Goal: Feedback & Contribution: Leave review/rating

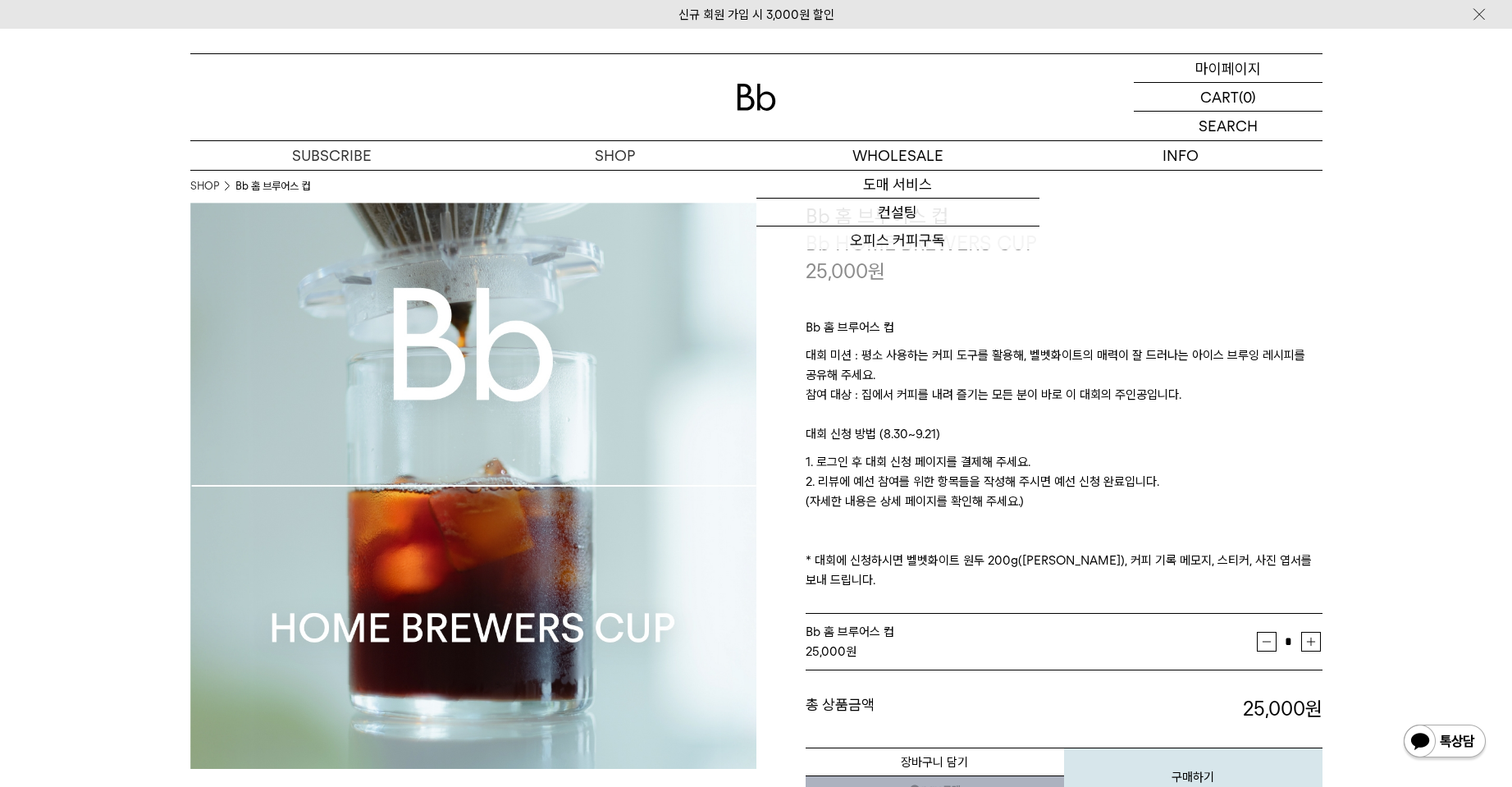
click at [1241, 65] on p "마이페이지" at bounding box center [1228, 67] width 65 height 27
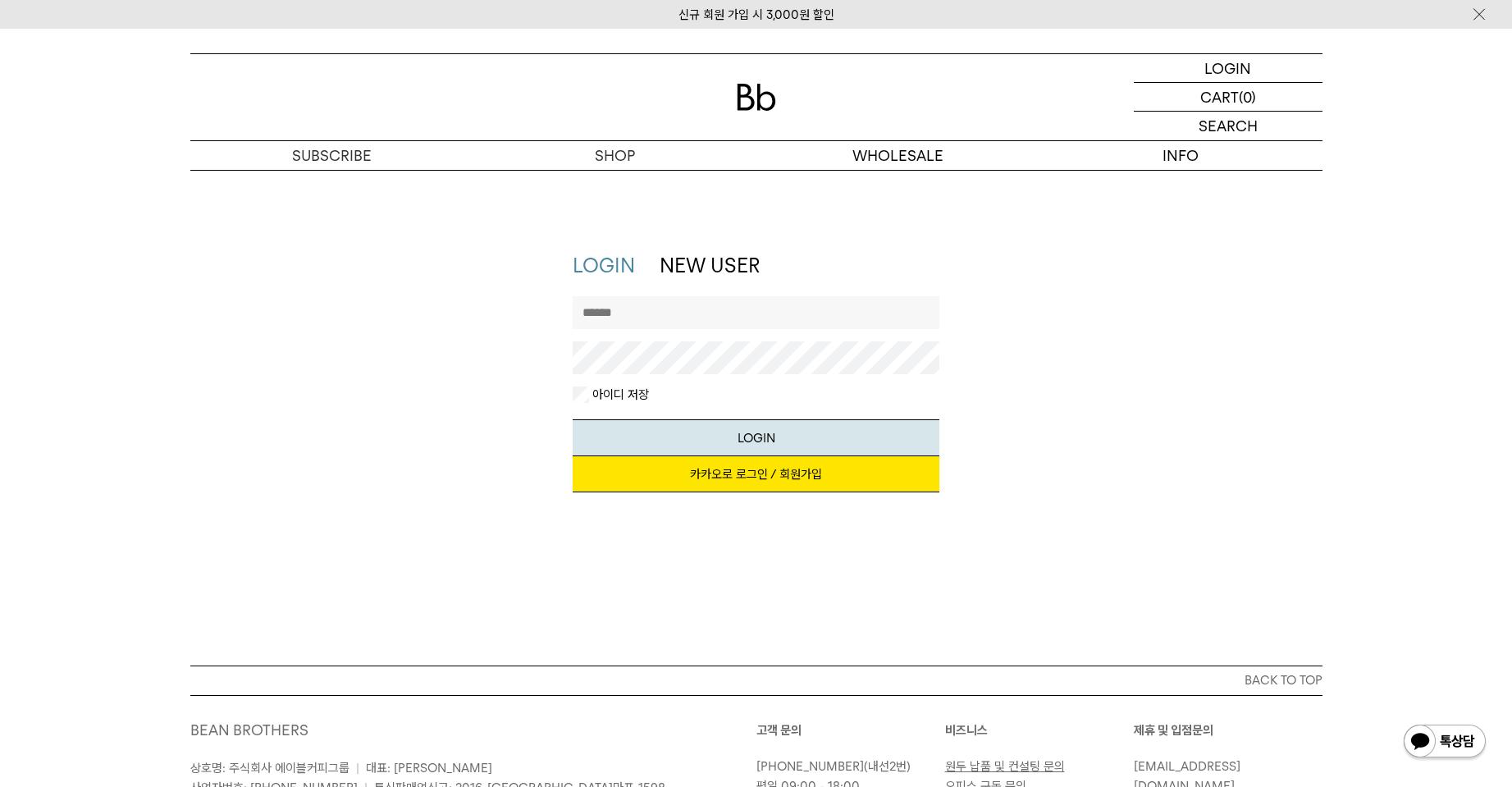
click at [796, 468] on link "카카오로 로그인 / 회원가입" at bounding box center [756, 474] width 367 height 36
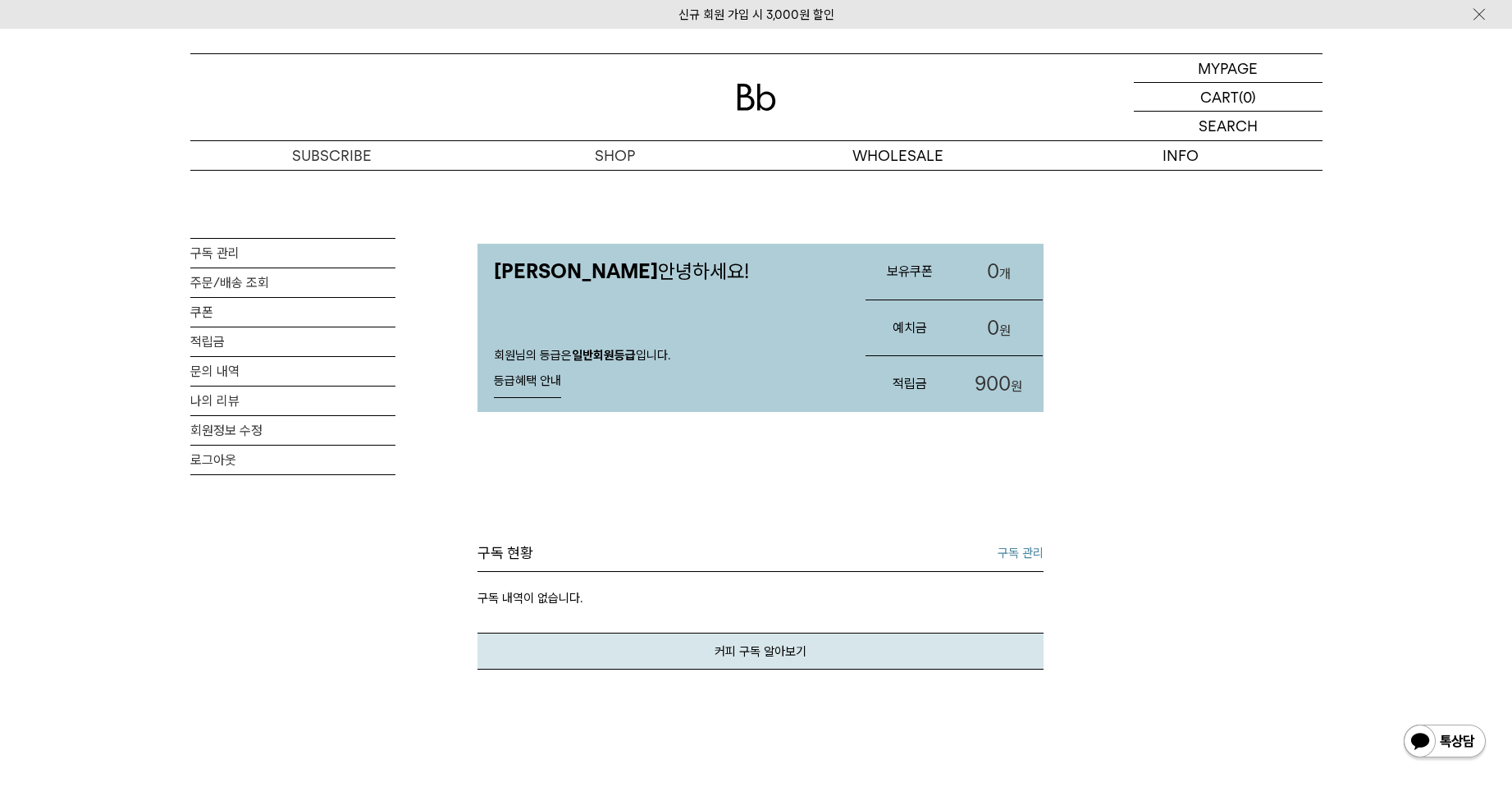
click at [1311, 463] on div "MY PAGE 구독 관리 주문/배송 조회 쿠폰 적립금 문의 내역 나의 리뷰 회원정보 수정 로그아웃 이기백님 안녕하세요! 회원님의 등급은 일반회…" at bounding box center [756, 793] width 1132 height 1246
click at [241, 284] on link "주문/배송 조회" at bounding box center [293, 283] width 205 height 28
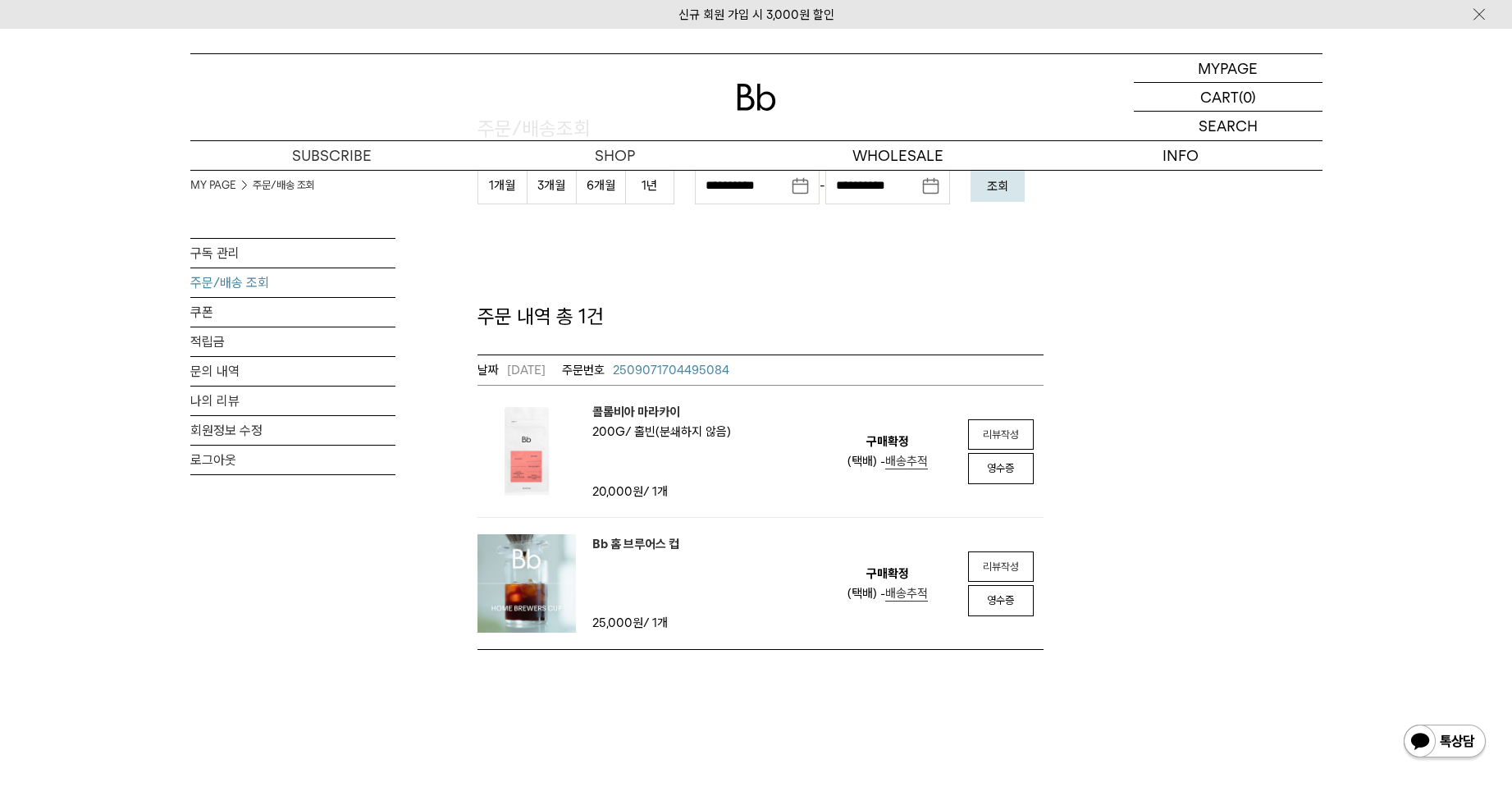
scroll to position [164, 0]
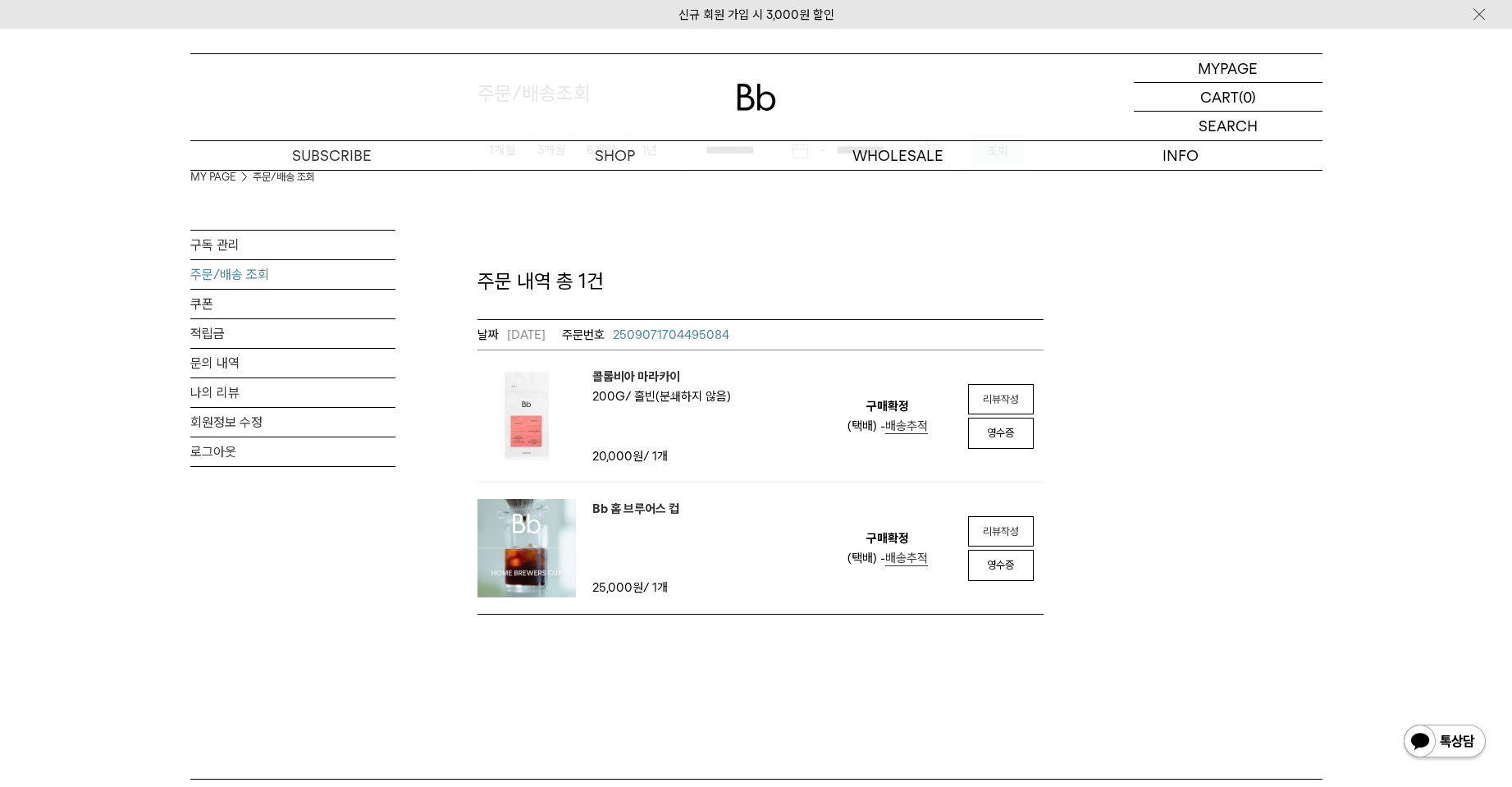
click at [1007, 530] on em "리뷰작성" at bounding box center [1001, 531] width 36 height 12
click at [617, 507] on em "Bb 홈 브루어스 컵" at bounding box center [636, 508] width 87 height 20
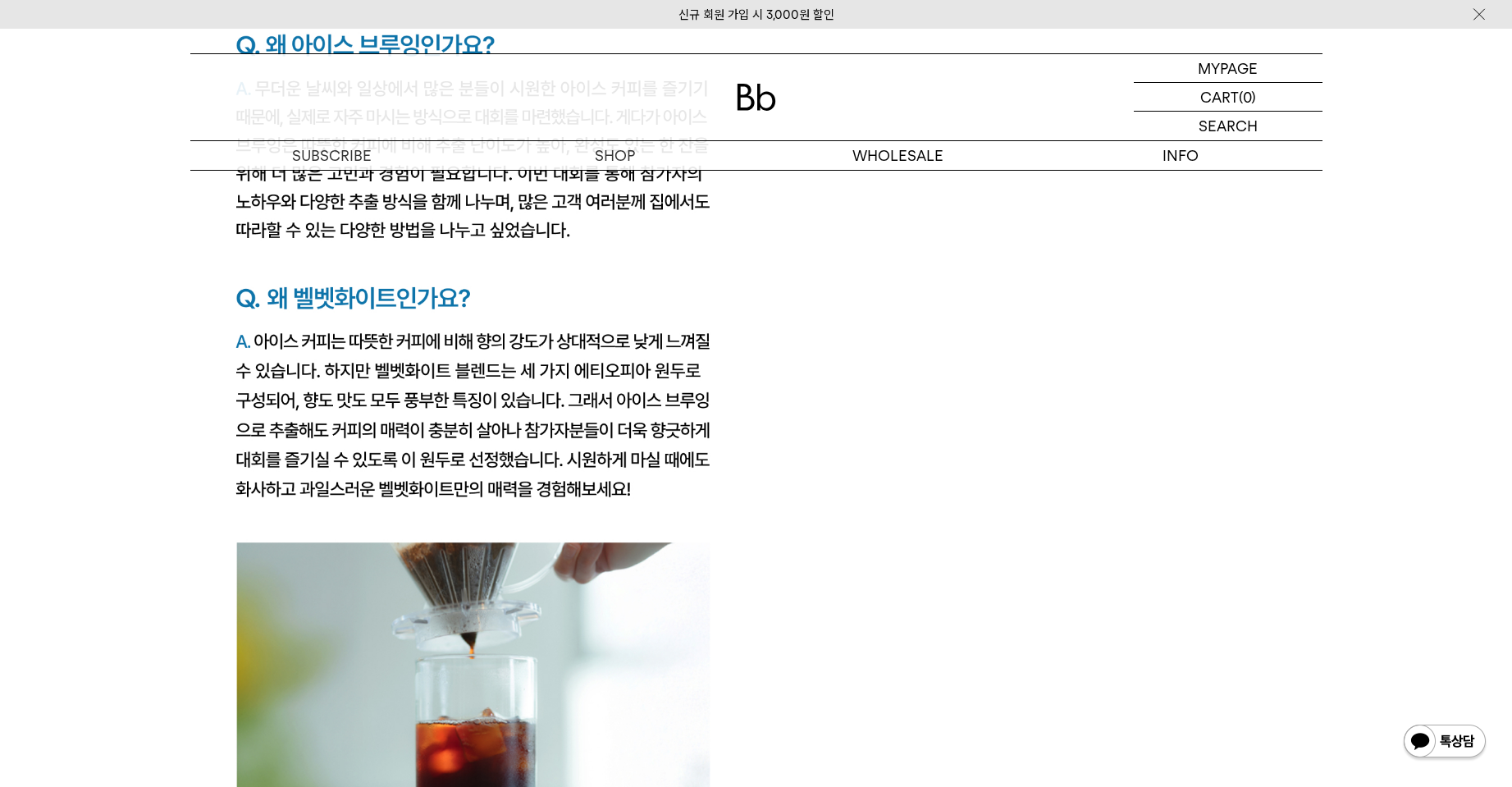
scroll to position [3118, 0]
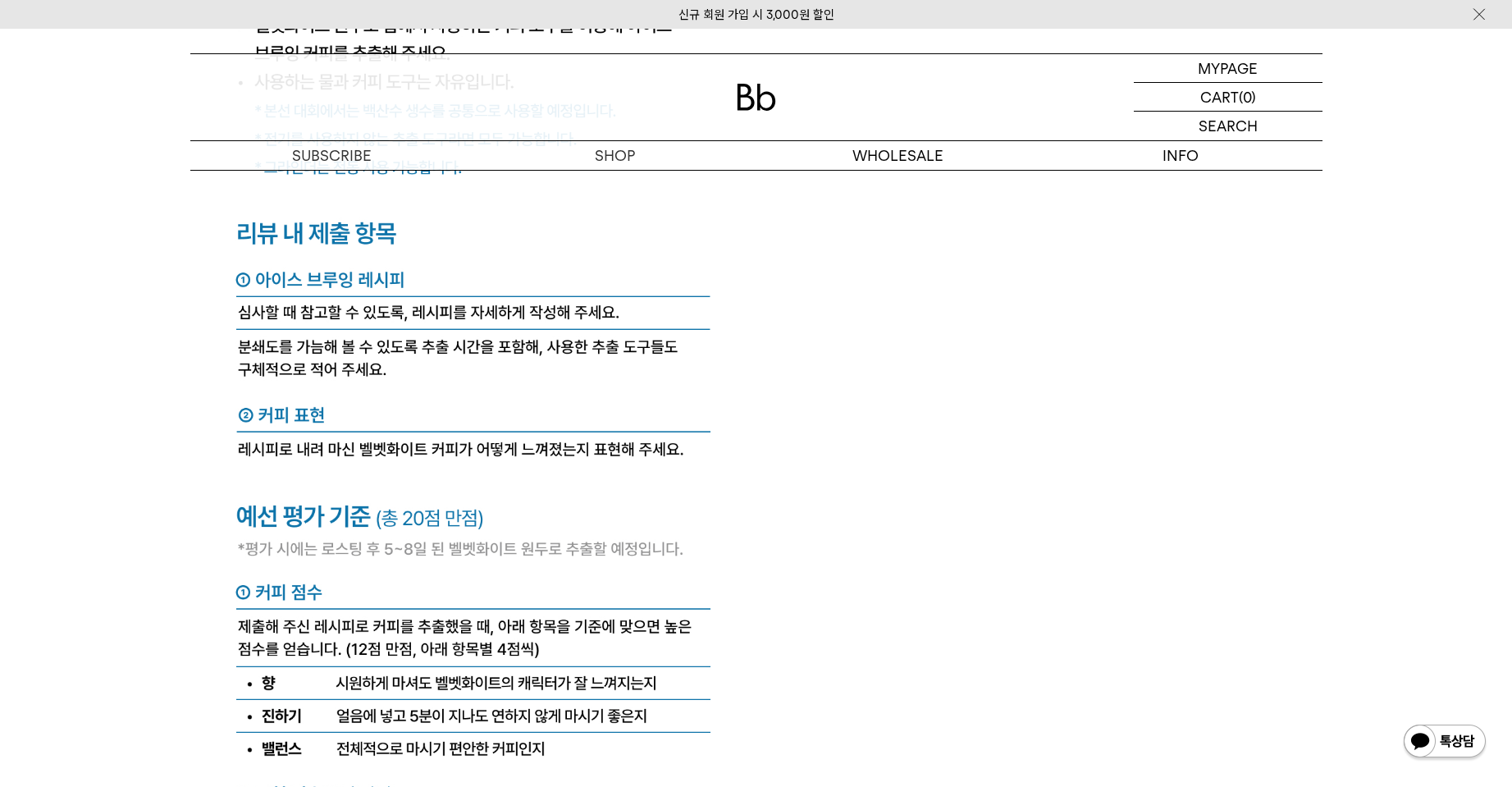
scroll to position [7056, 0]
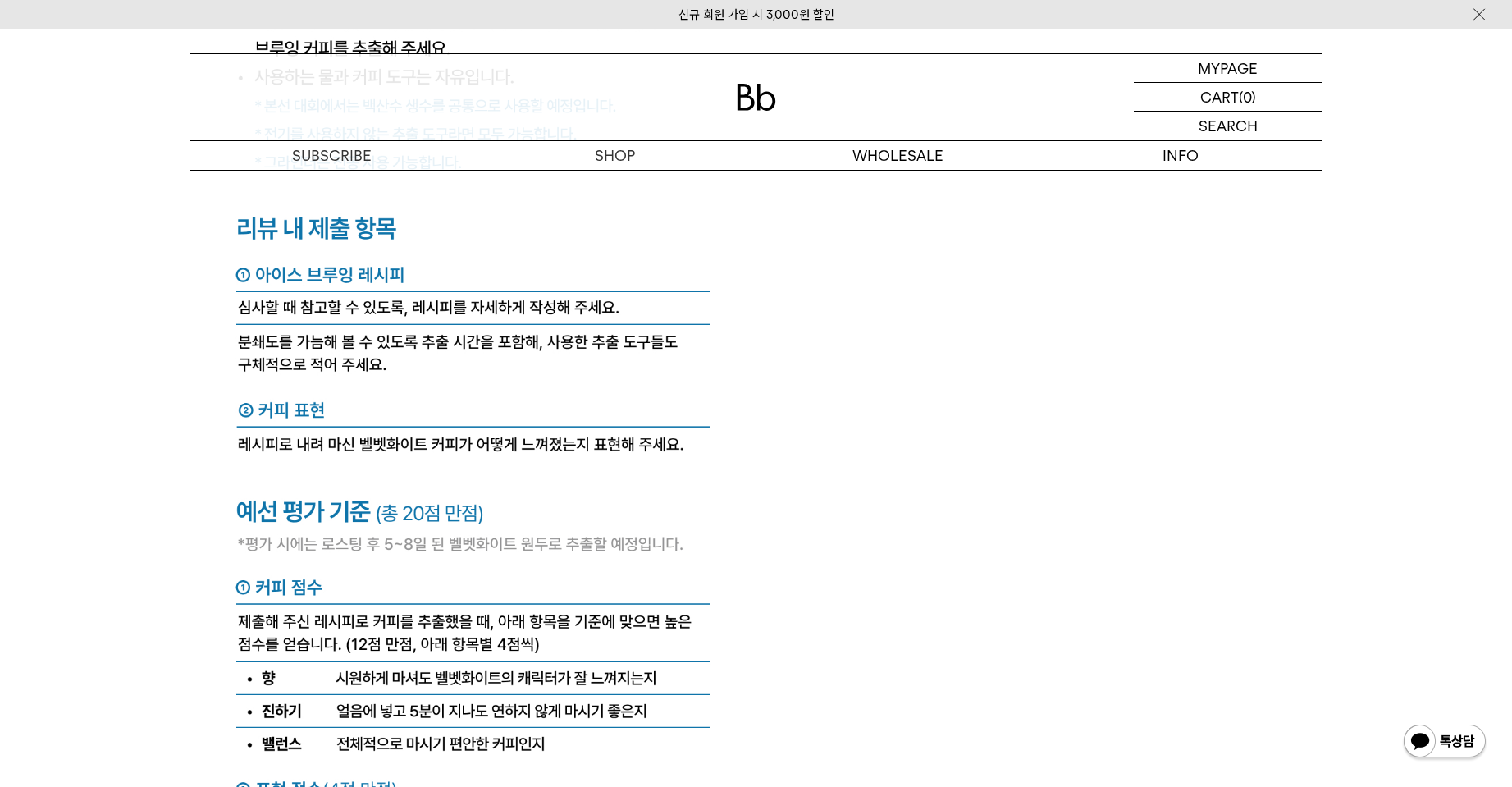
click at [537, 355] on img at bounding box center [473, 747] width 566 height 2002
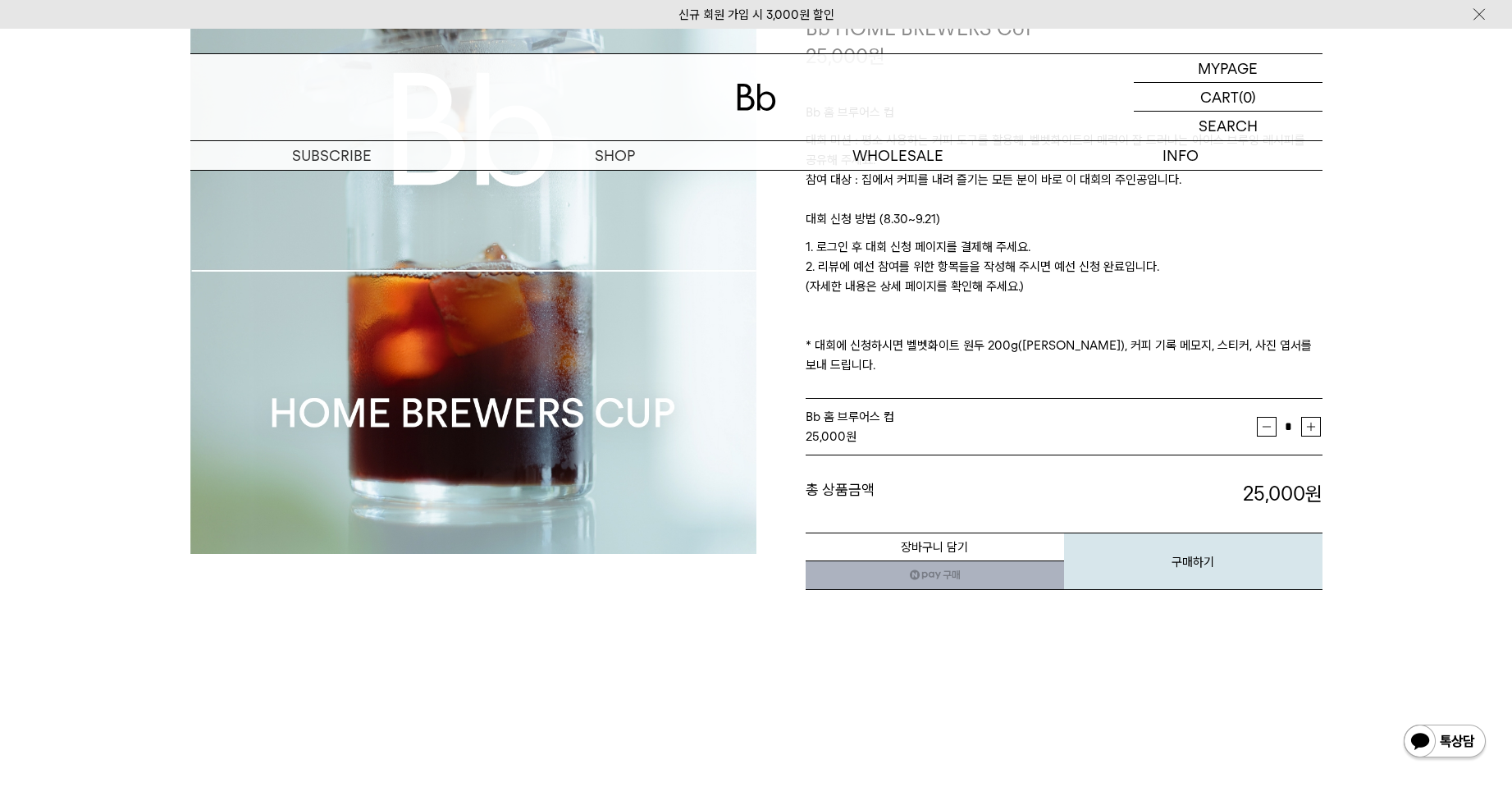
scroll to position [247, 0]
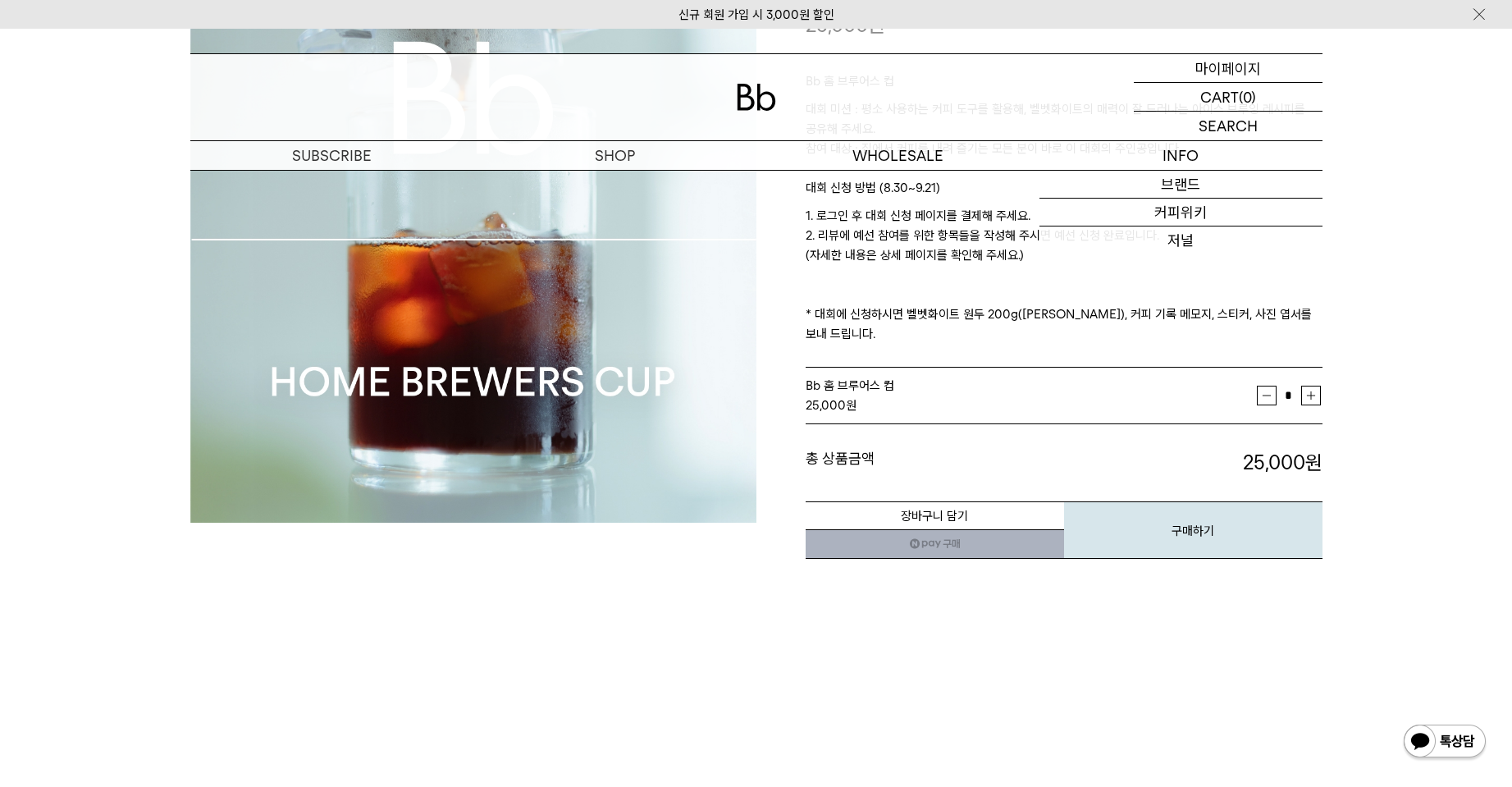
click at [1217, 65] on p "마이페이지" at bounding box center [1228, 67] width 65 height 27
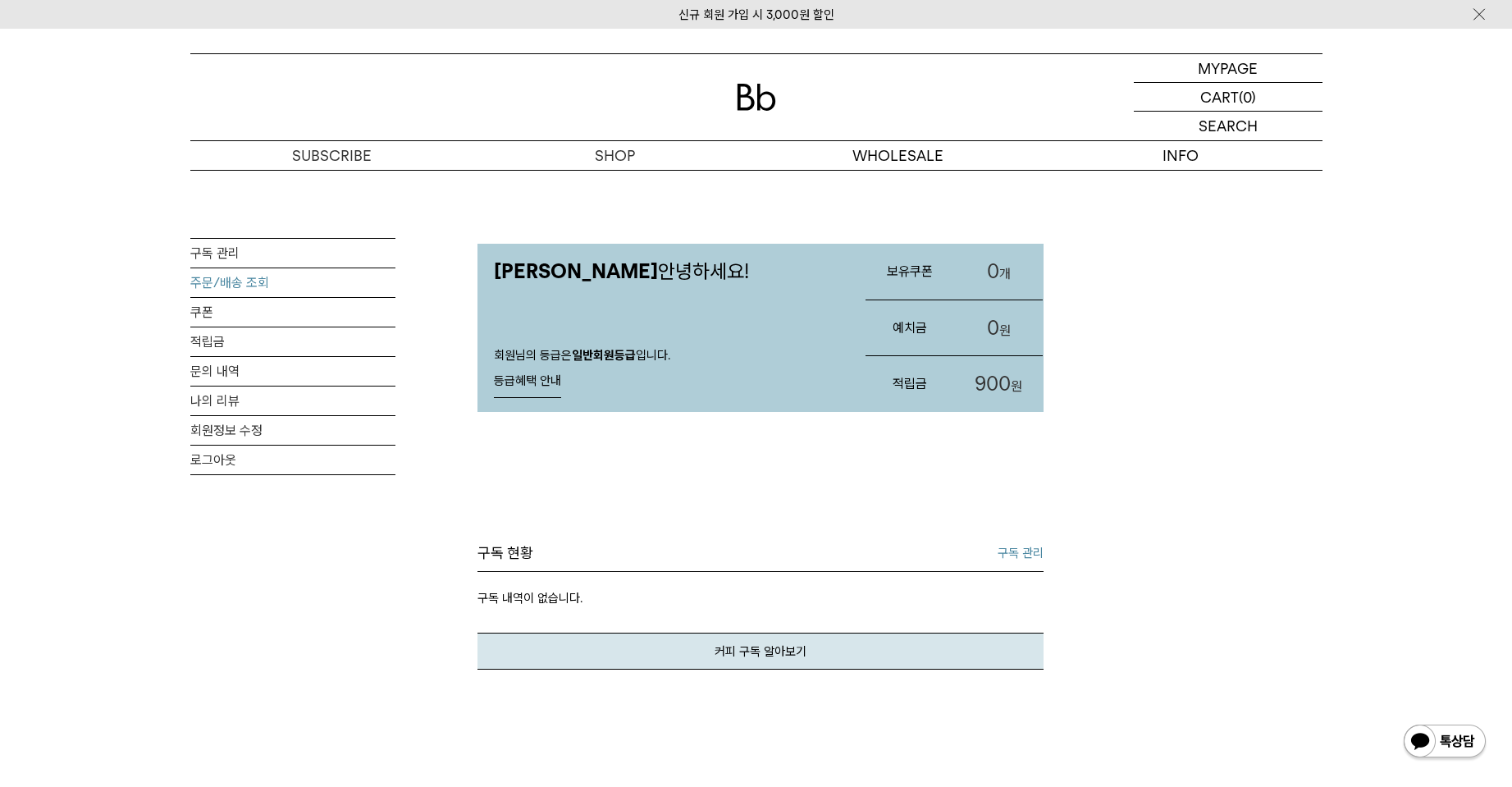
click at [256, 283] on link "주문/배송 조회" at bounding box center [293, 283] width 205 height 28
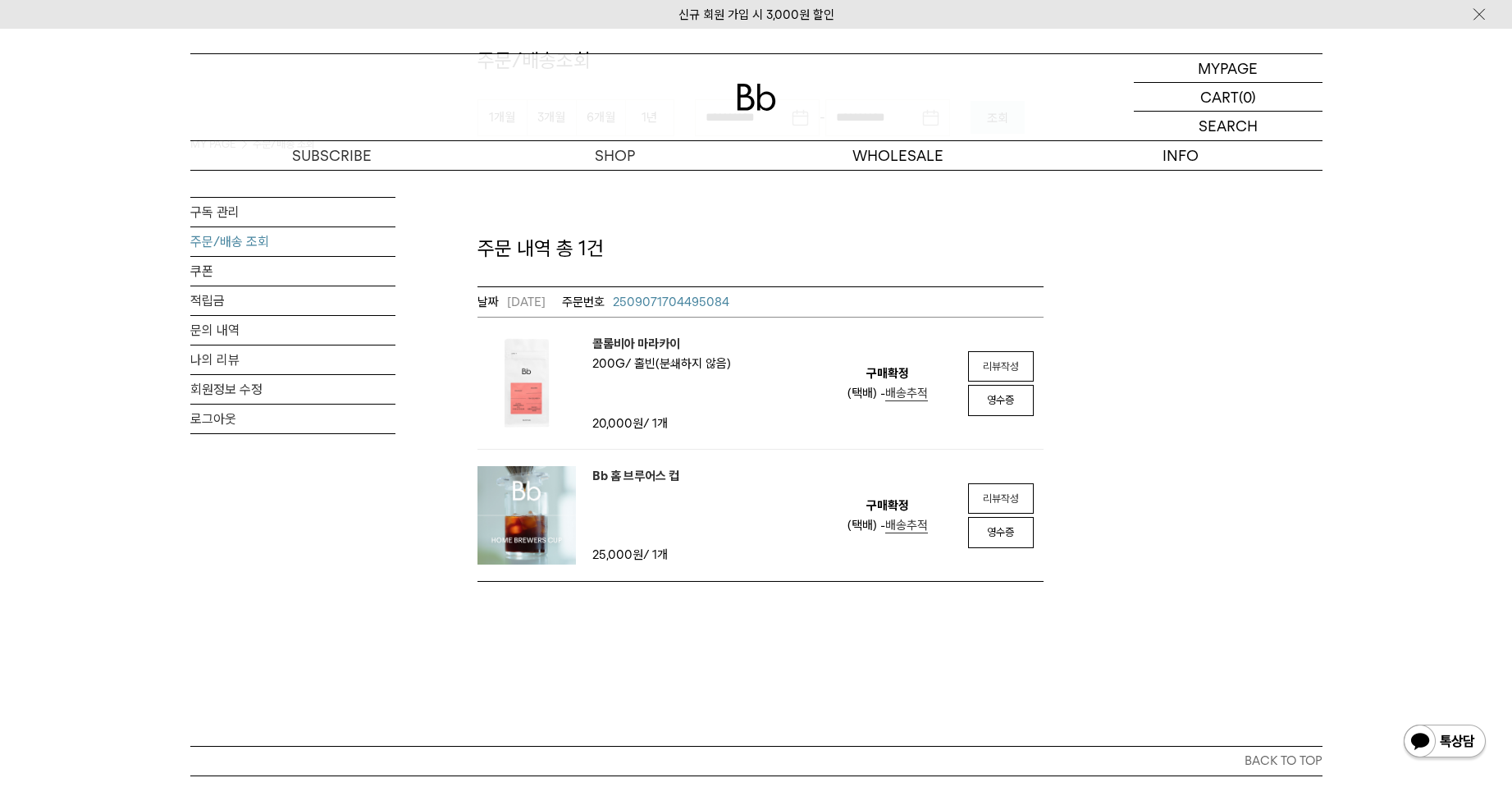
scroll to position [247, 0]
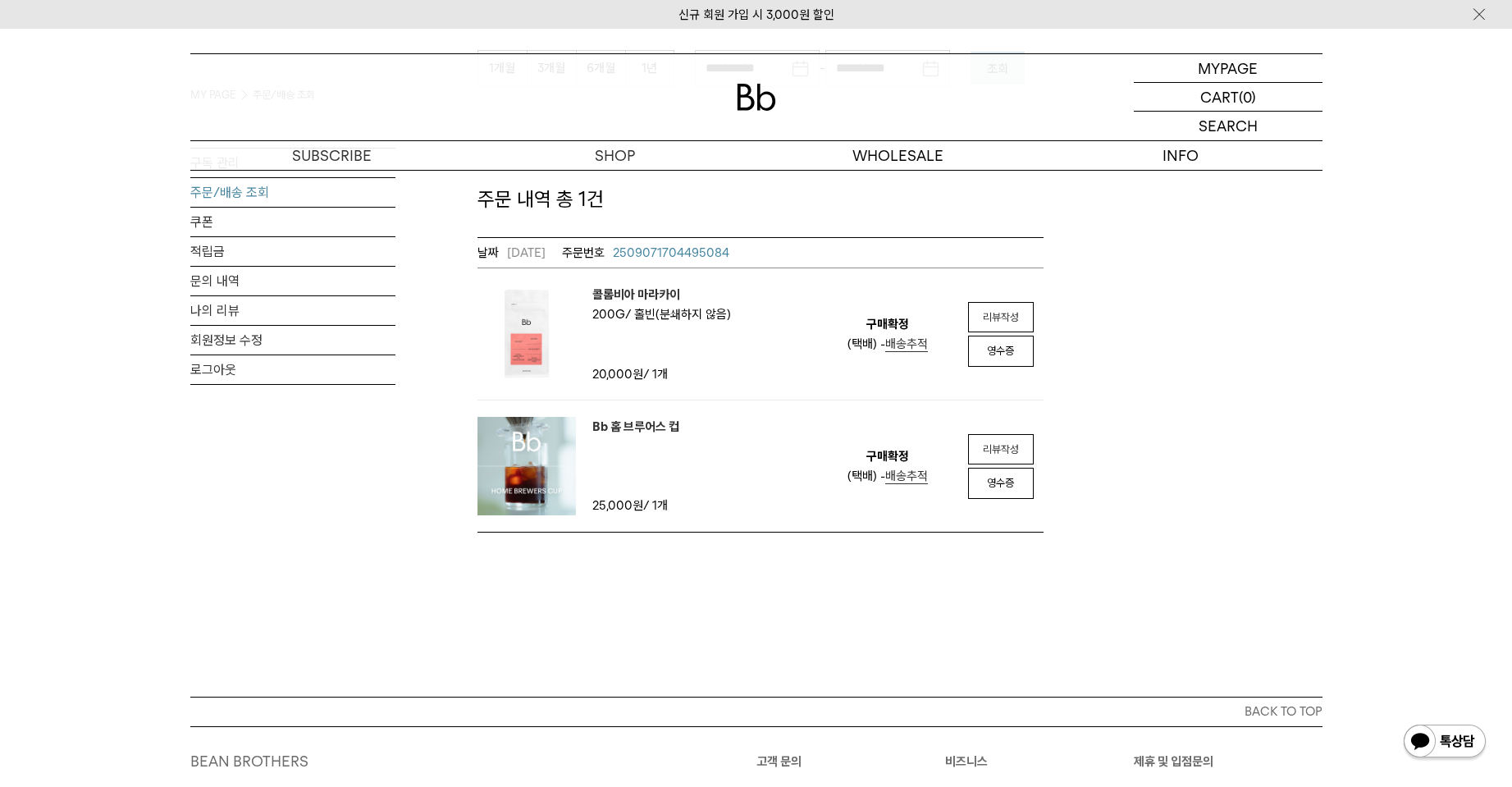
click at [1005, 446] on em "리뷰작성" at bounding box center [1001, 448] width 36 height 12
click at [554, 456] on img at bounding box center [527, 467] width 99 height 99
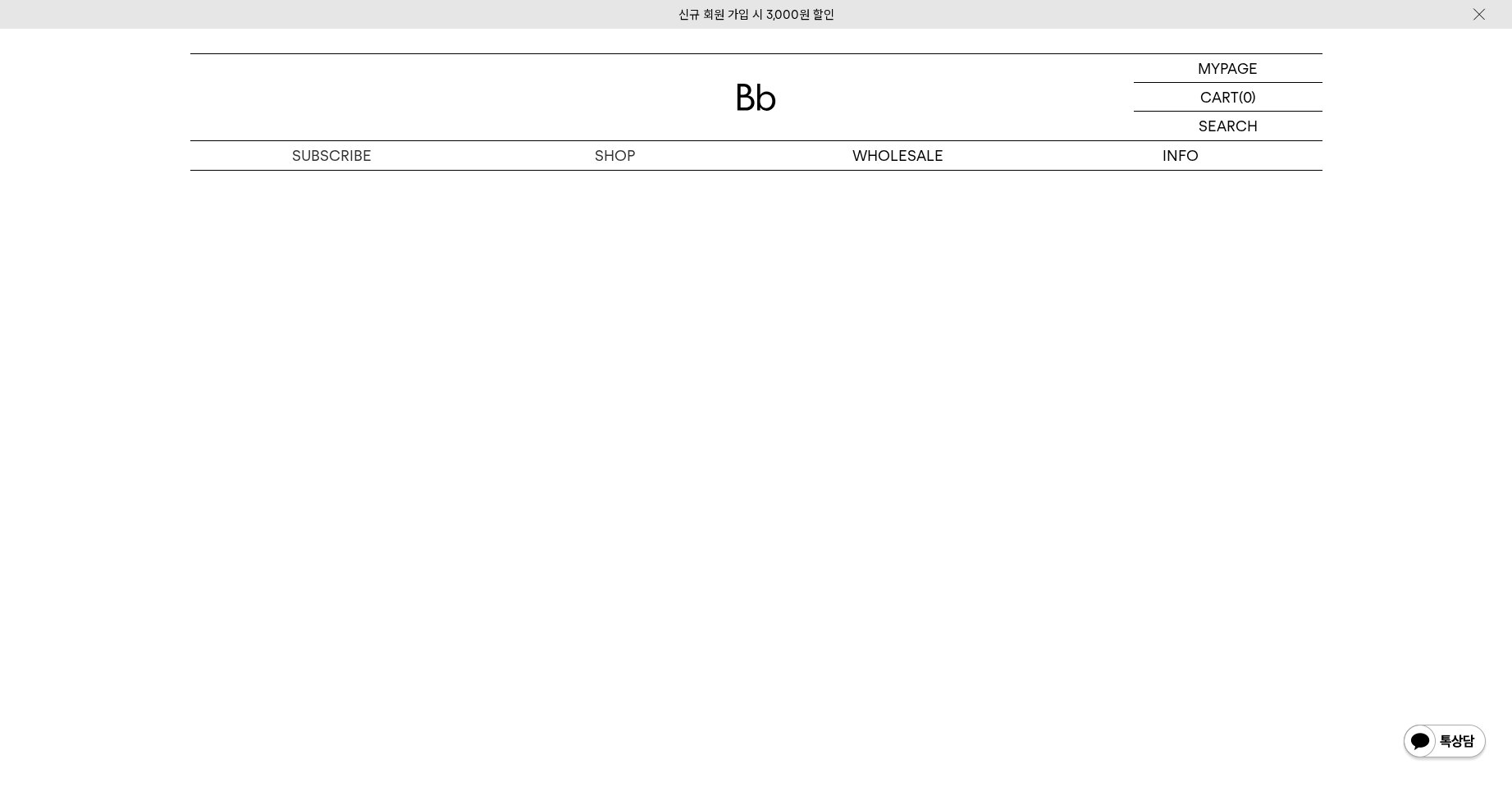
scroll to position [9599, 0]
